Goal: Navigation & Orientation: Go to known website

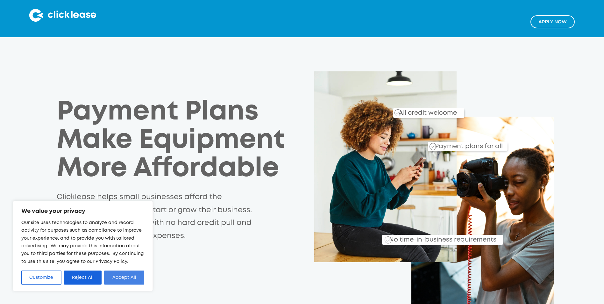
click at [120, 274] on button "Accept All" at bounding box center [124, 277] width 40 height 14
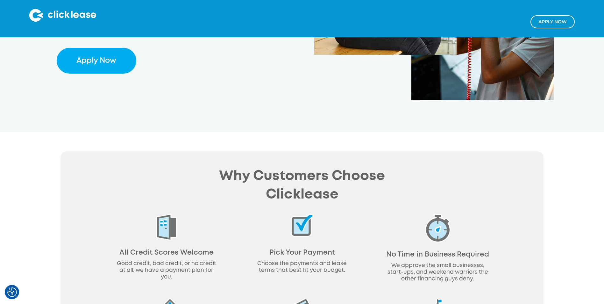
scroll to position [127, 0]
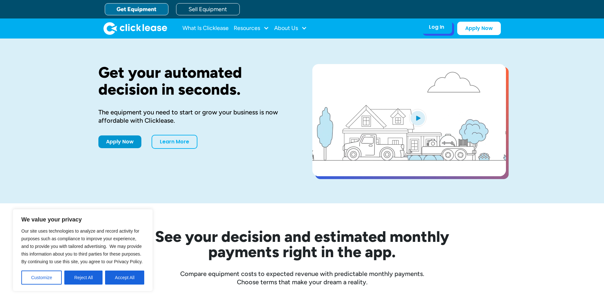
click at [440, 28] on div "Log In" at bounding box center [436, 27] width 15 height 6
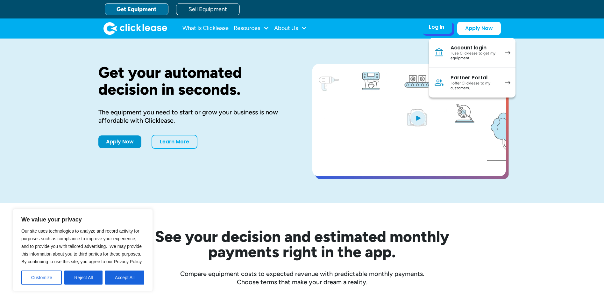
click at [464, 81] on div "I offer Clicklease to my customers." at bounding box center [474, 86] width 48 height 10
